Goal: Find contact information: Find contact information

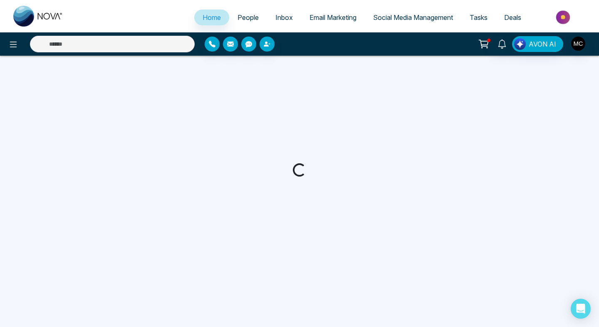
select select "*"
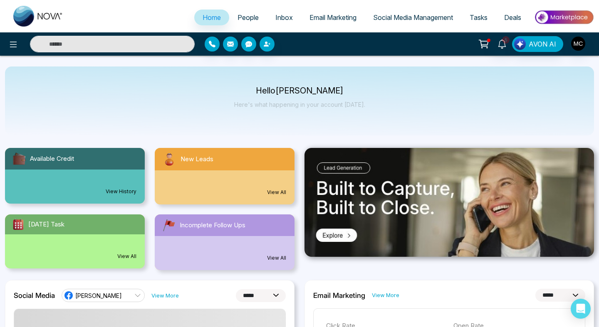
click at [233, 179] on div "4 View All" at bounding box center [225, 188] width 140 height 34
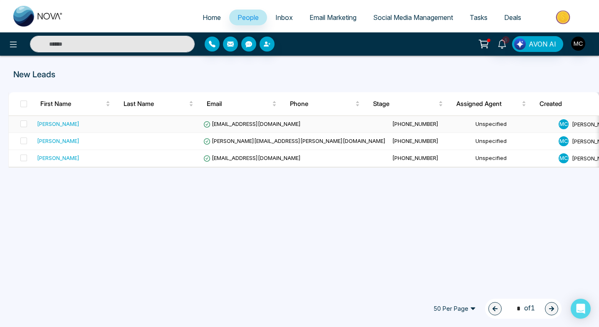
click at [69, 126] on div "[PERSON_NAME]" at bounding box center [58, 124] width 42 height 8
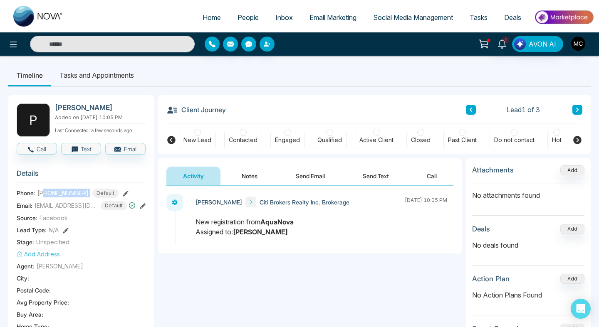
drag, startPoint x: 85, startPoint y: 191, endPoint x: 44, endPoint y: 190, distance: 40.8
click at [44, 190] on div "[PHONE_NUMBER] Default" at bounding box center [77, 193] width 81 height 9
copy span "4162582460"
click at [305, 223] on div "New registration from AquaNova Assigned to: [PERSON_NAME]" at bounding box center [322, 227] width 252 height 20
